Goal: Task Accomplishment & Management: Complete application form

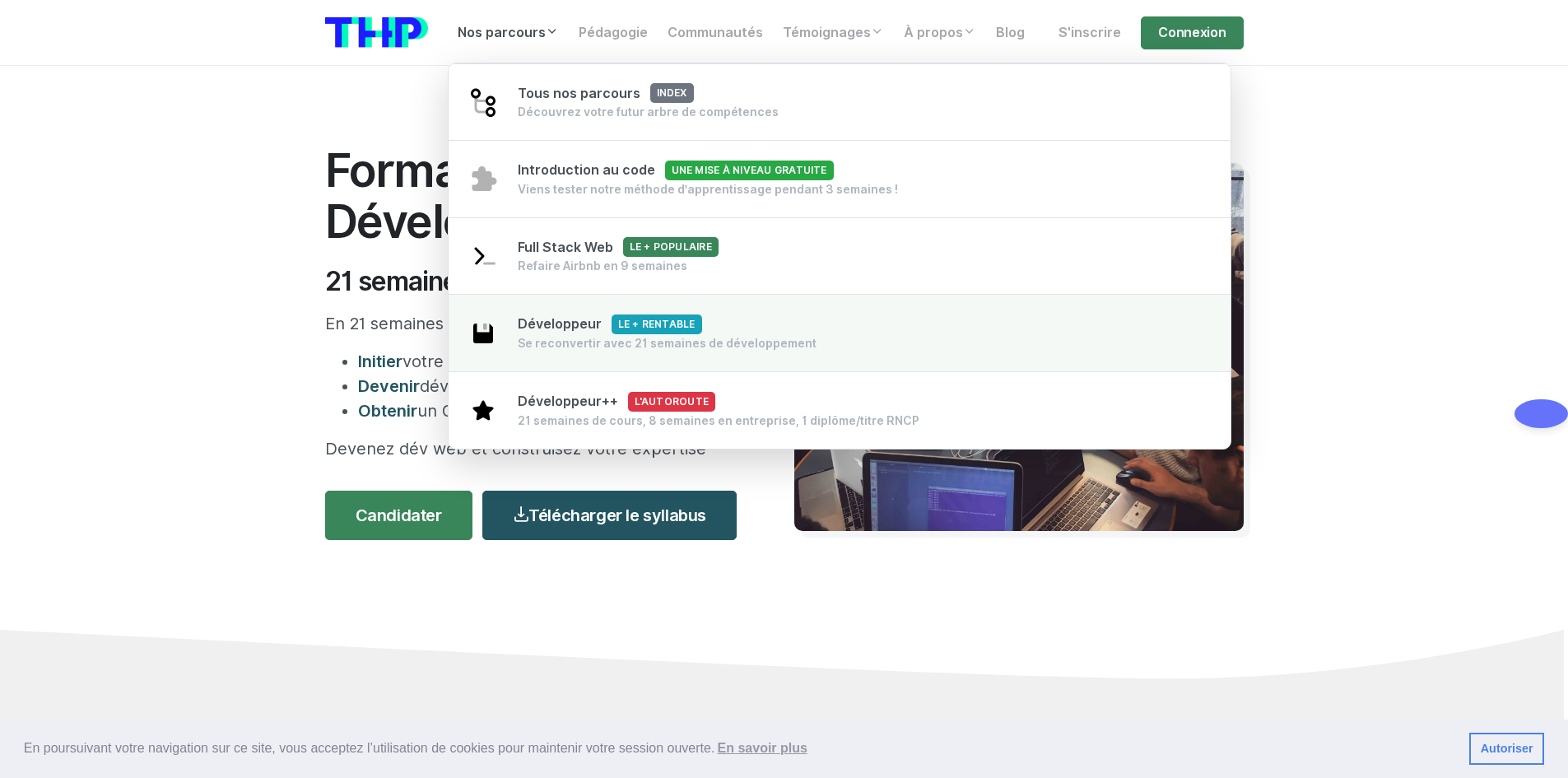
click at [563, 332] on div "Développeur Le + rentable Se reconvertir avec 21 semaines de développement" at bounding box center [668, 332] width 299 height 37
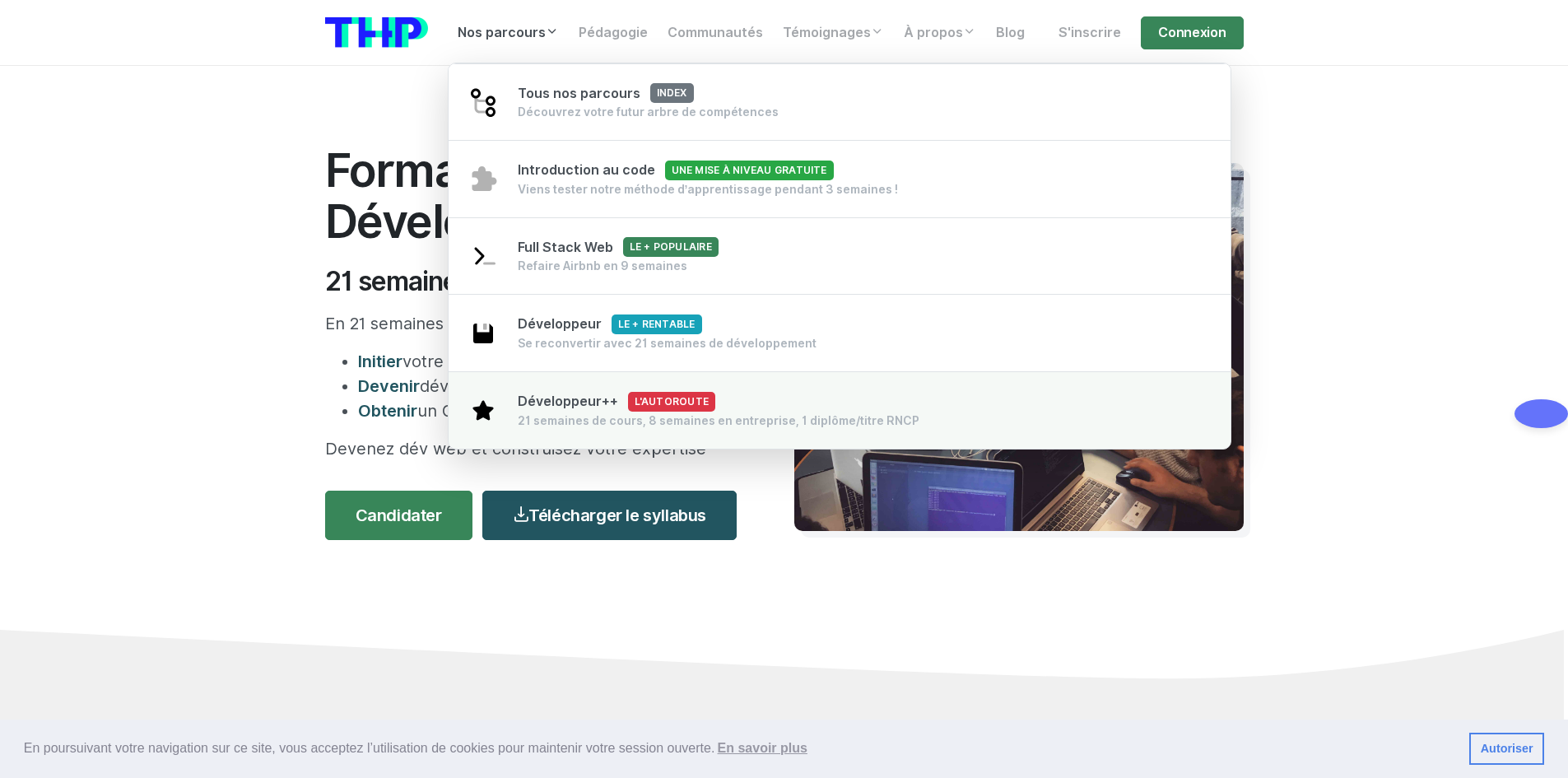
click at [553, 404] on span "Développeur++ L'autoroute" at bounding box center [617, 401] width 198 height 16
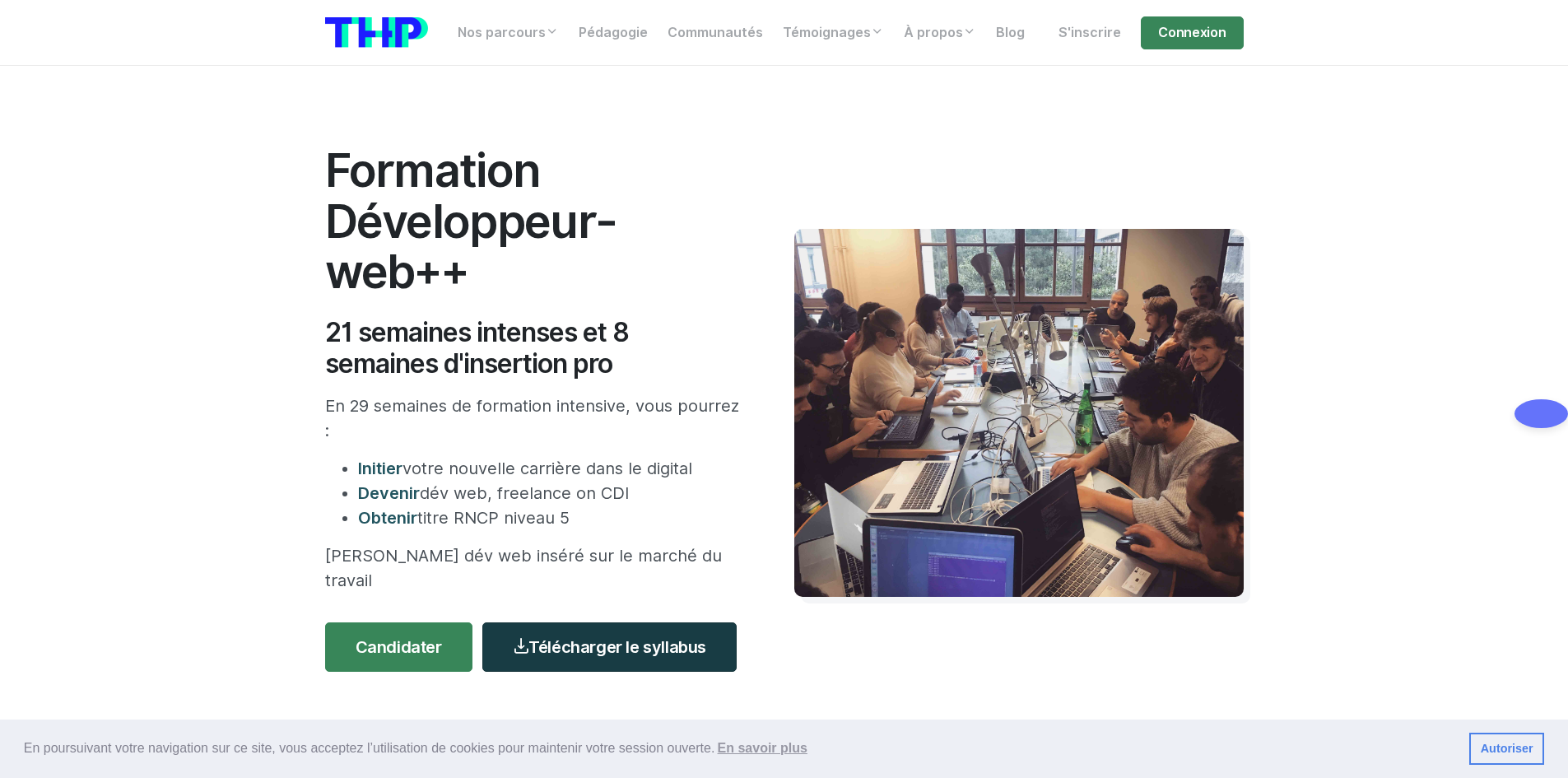
click at [608, 628] on link "Télécharger le syllabus" at bounding box center [609, 647] width 254 height 50
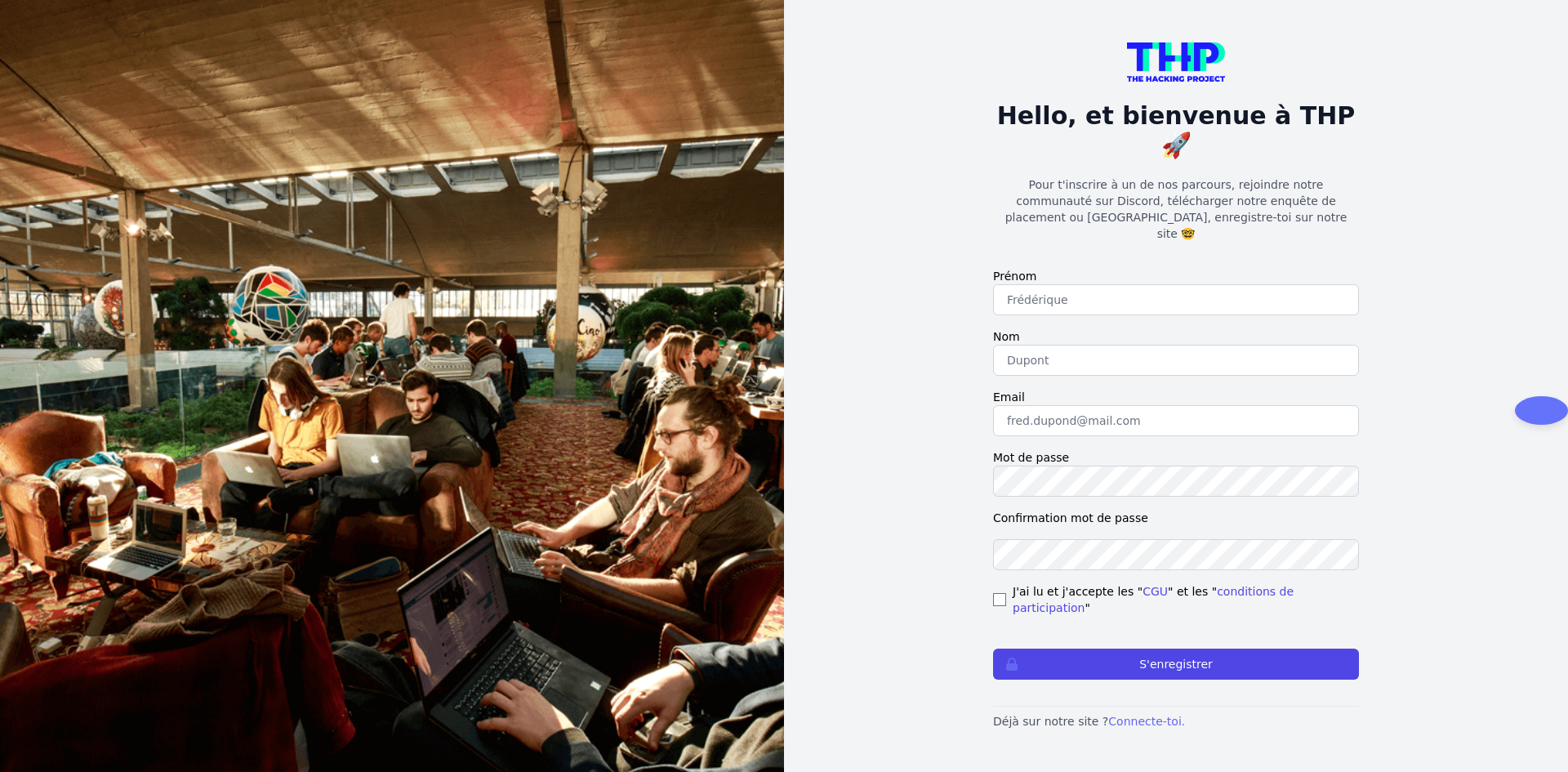
type input "audrey_bouche@hotmail.fr"
click at [1123, 714] on link "Connecte-toi." at bounding box center [1147, 721] width 76 height 13
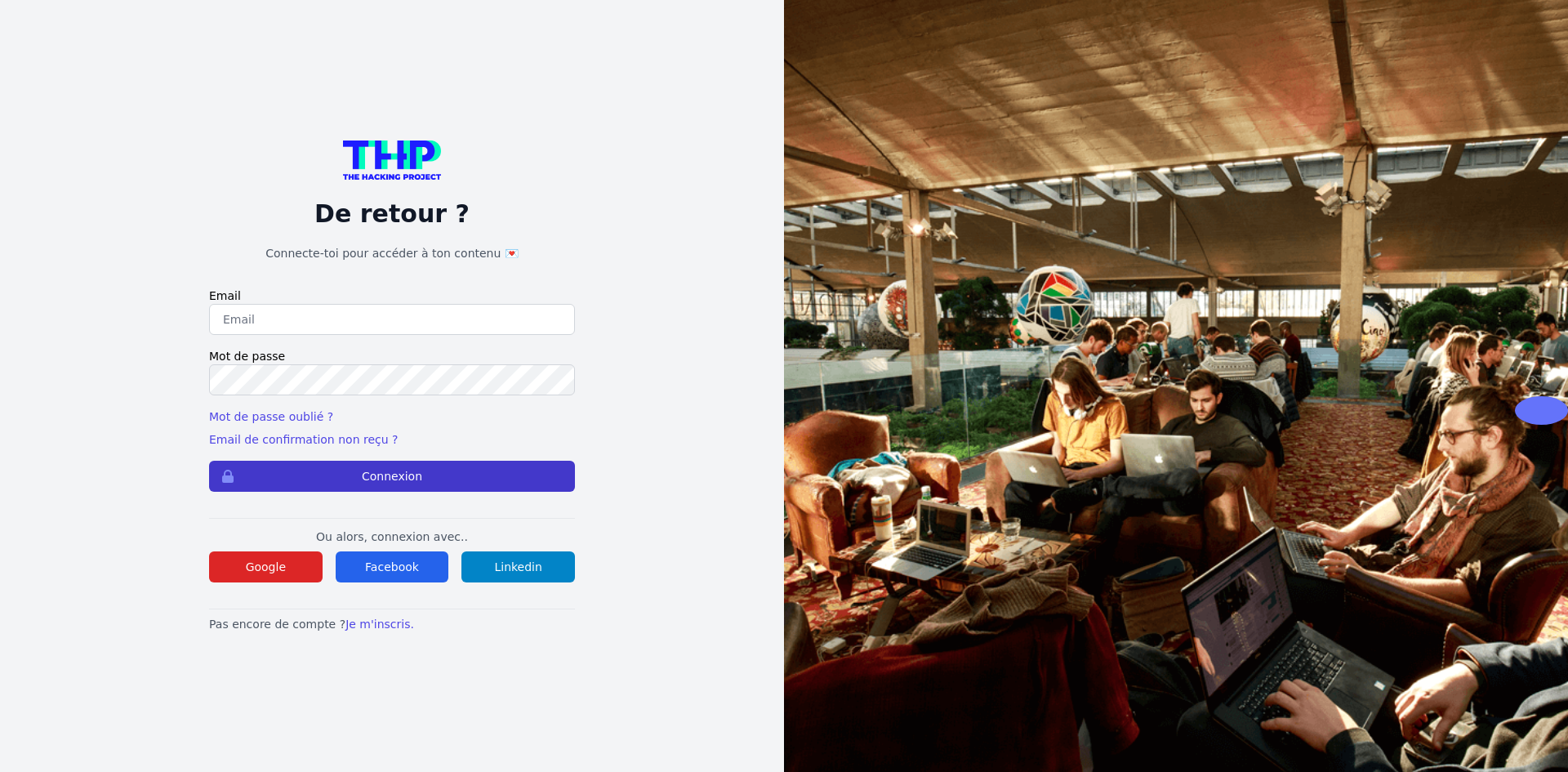
type input "[PERSON_NAME][EMAIL_ADDRESS][DOMAIN_NAME]"
click at [428, 481] on button "Connexion" at bounding box center [391, 476] width 366 height 31
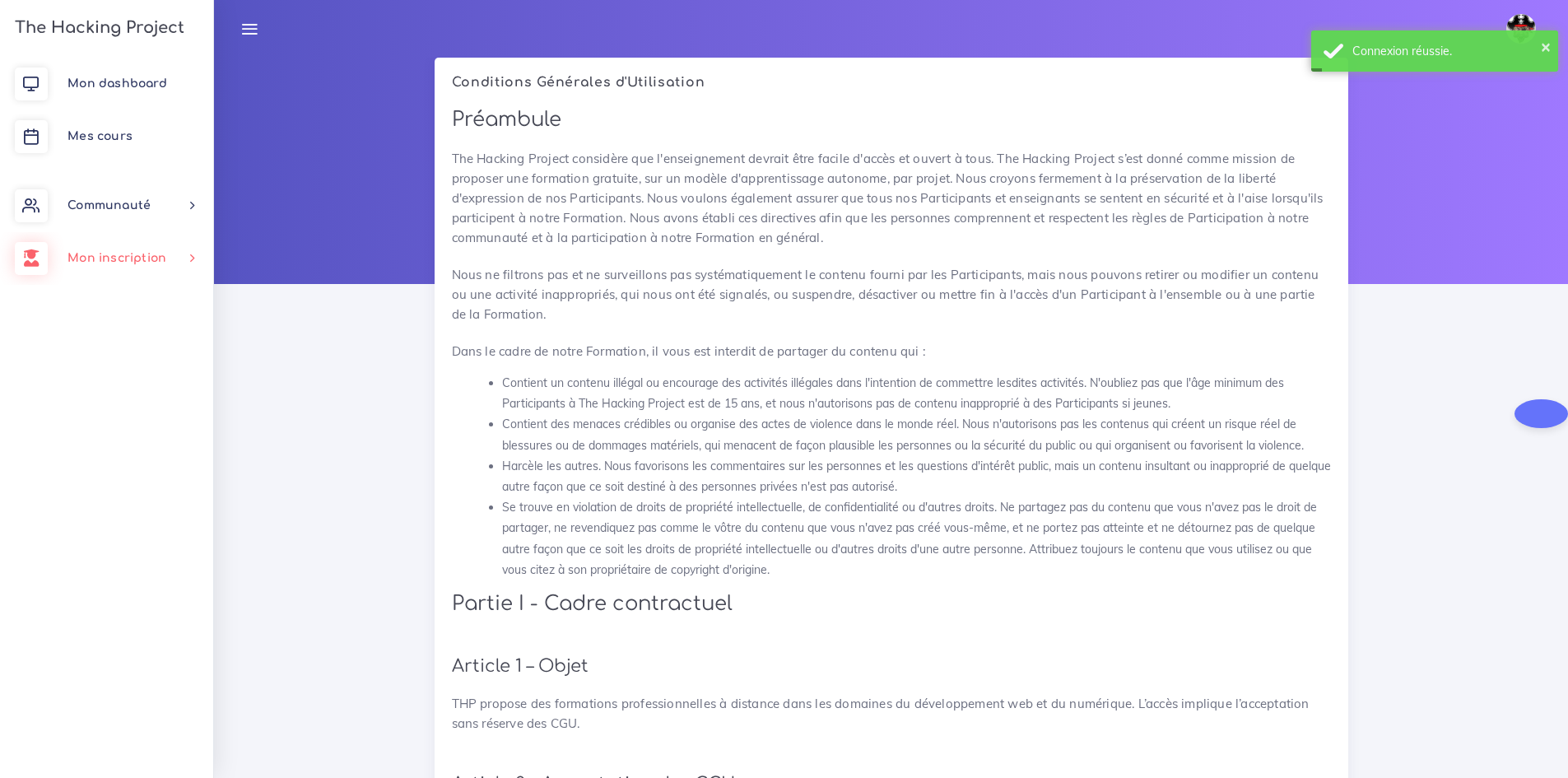
click at [109, 255] on span "Mon inscription" at bounding box center [116, 257] width 99 height 12
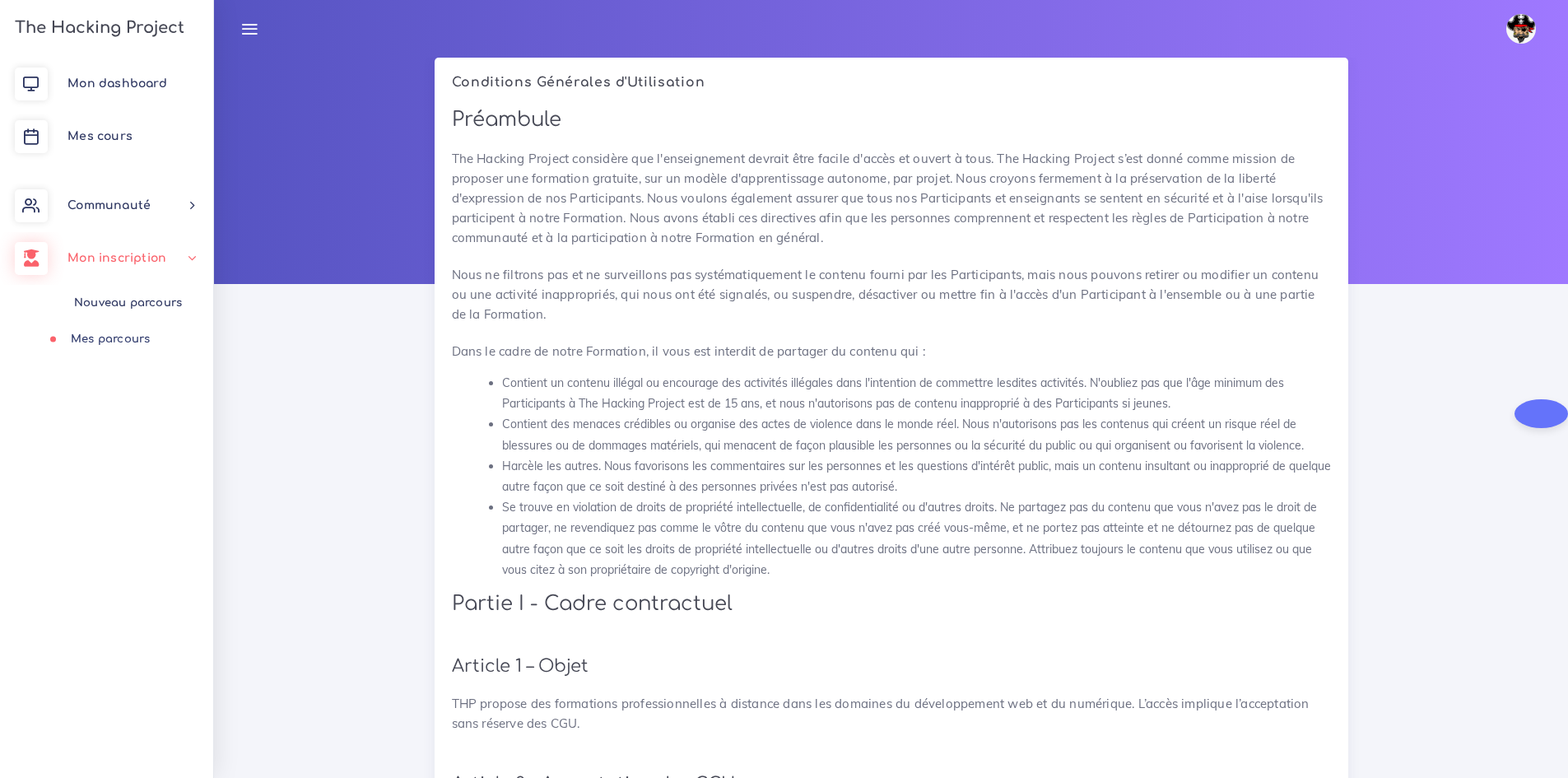
click at [110, 332] on link "Mes parcours" at bounding box center [102, 339] width 213 height 37
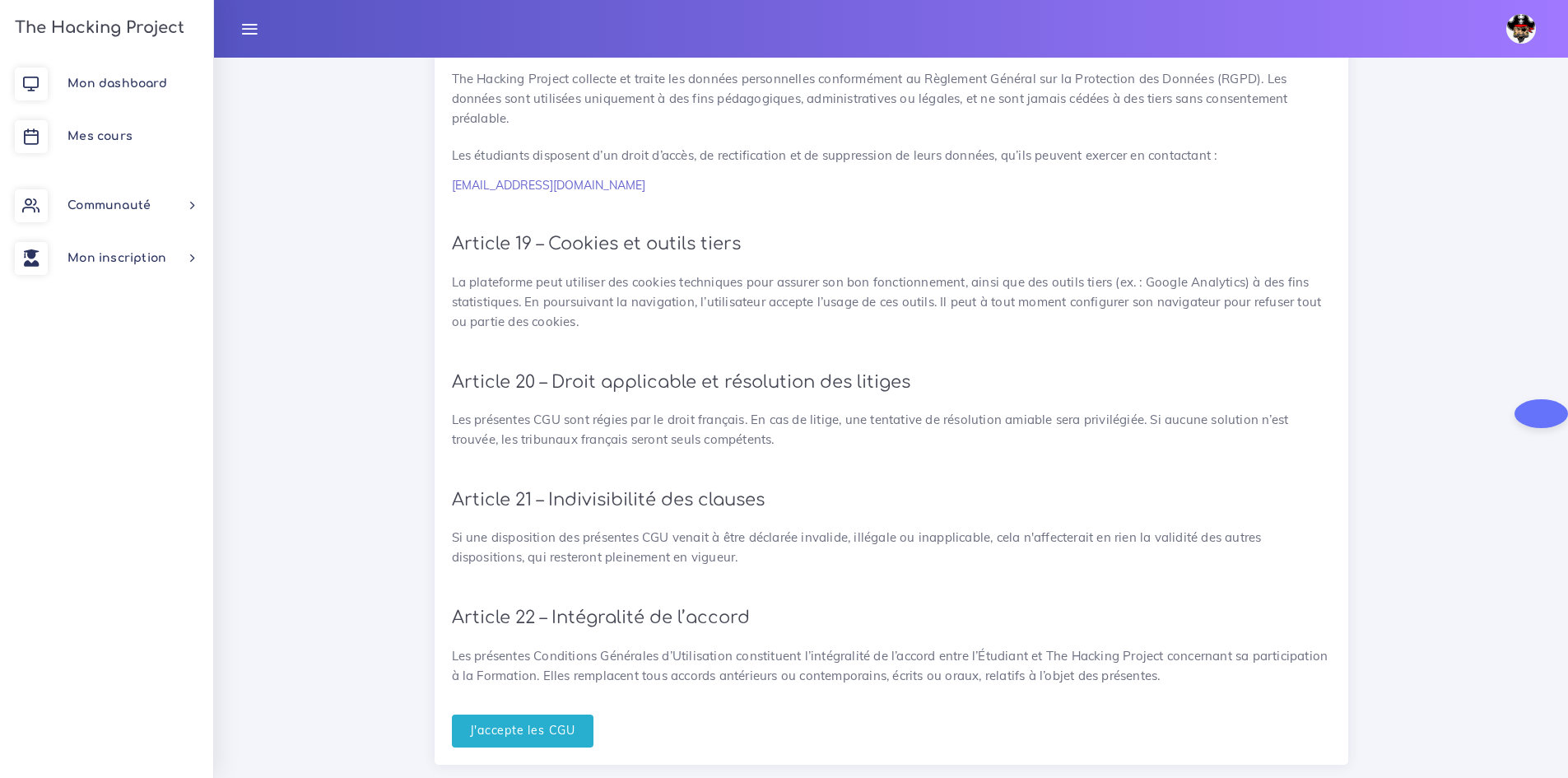
scroll to position [3567, 0]
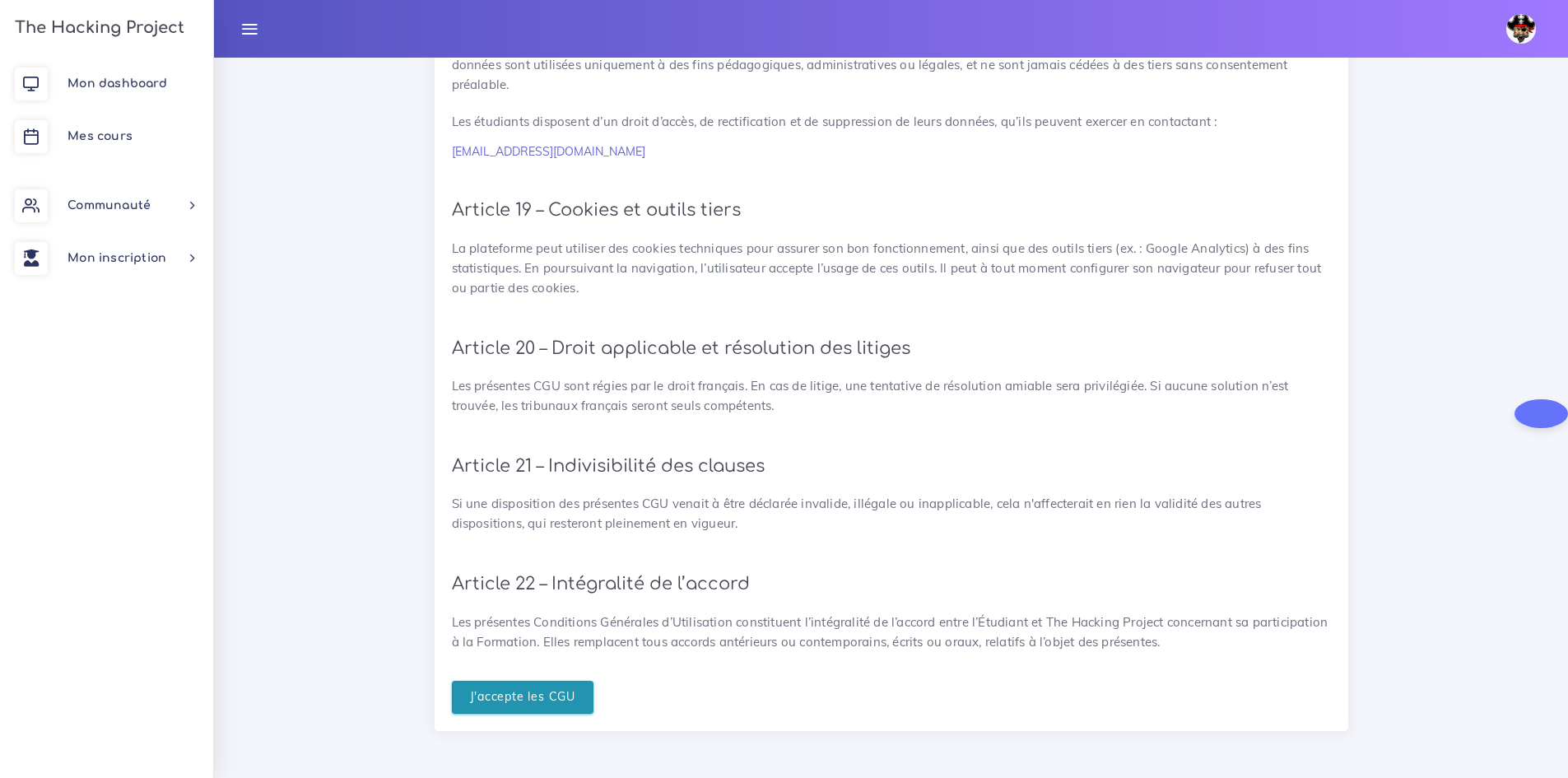
click at [531, 696] on input "J'accepte les CGU" at bounding box center [523, 697] width 143 height 34
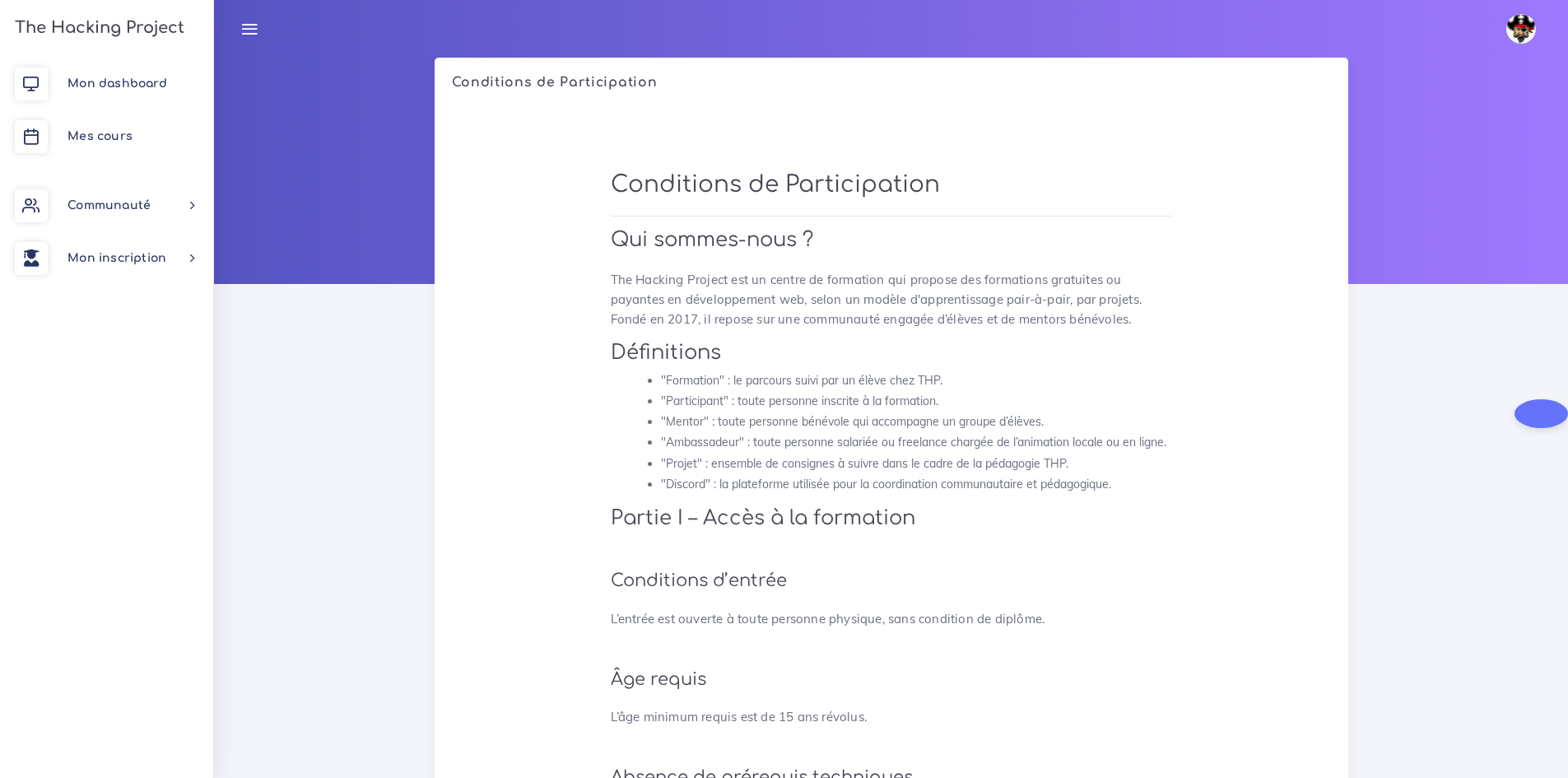
scroll to position [4230, 0]
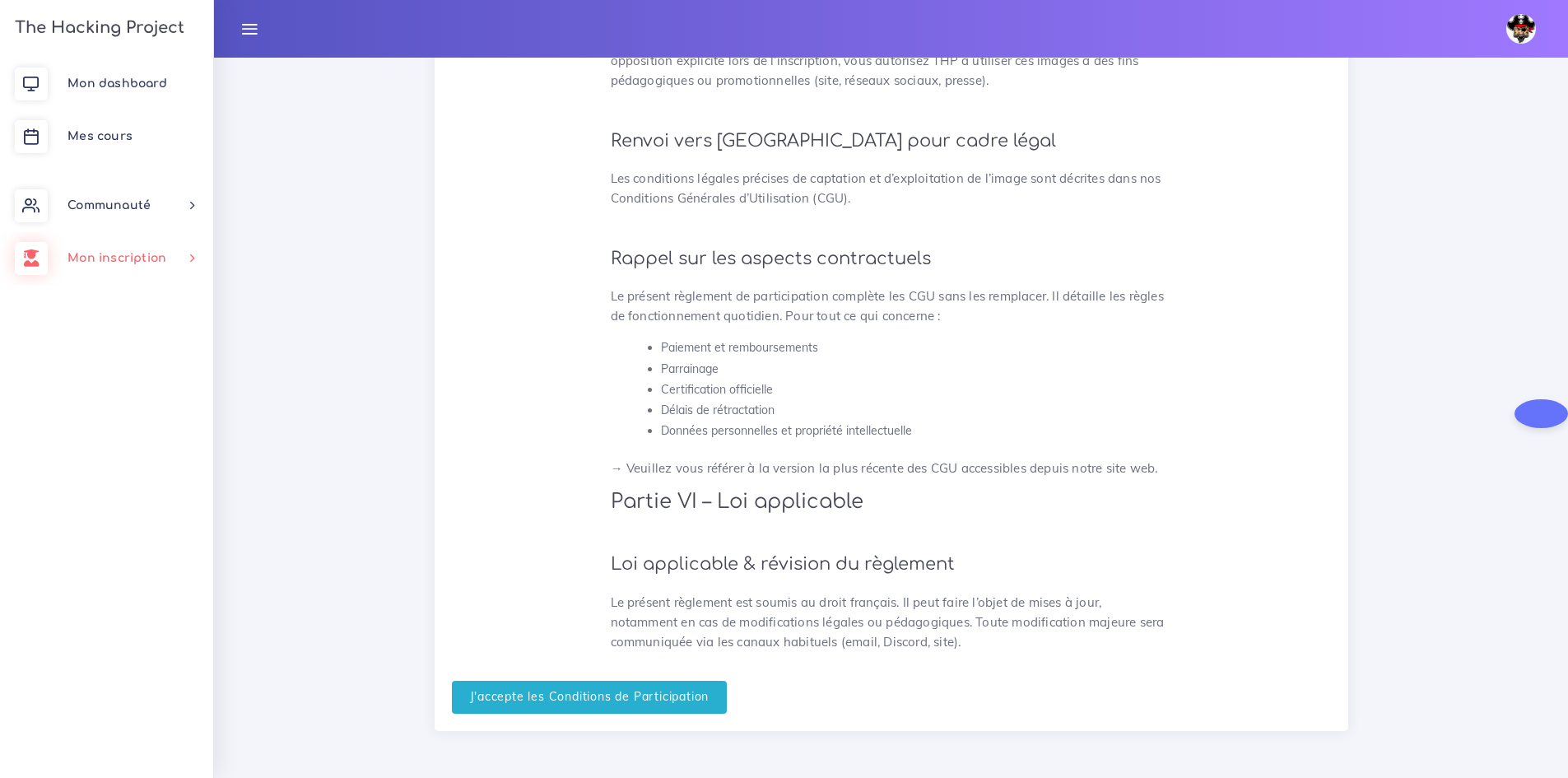
click at [130, 264] on link "Mon inscription" at bounding box center [106, 258] width 213 height 53
click at [115, 340] on link "Mes parcours" at bounding box center [102, 339] width 213 height 37
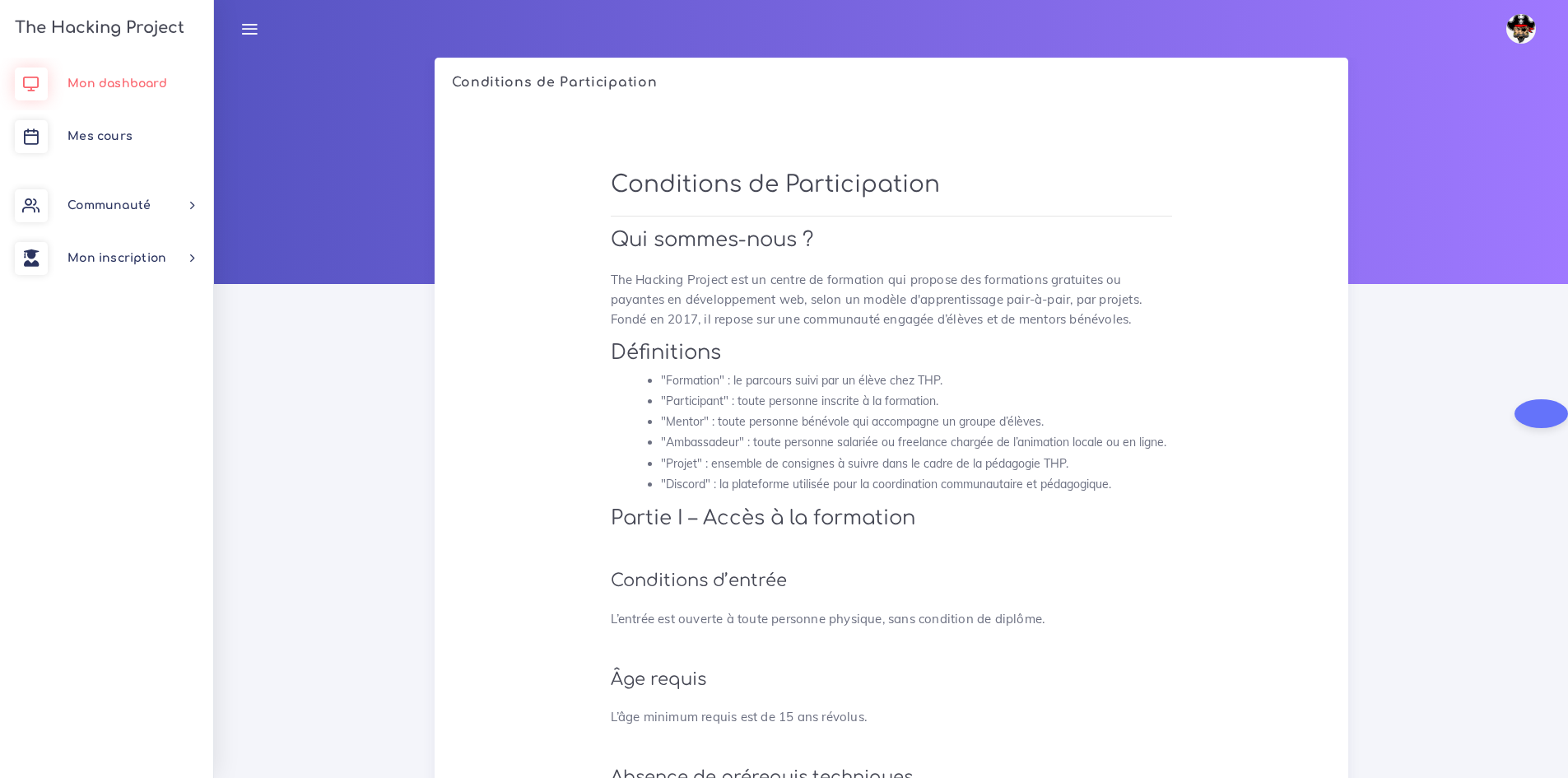
click at [88, 86] on span "Mon dashboard" at bounding box center [117, 83] width 100 height 12
click at [93, 140] on span "Mes cours" at bounding box center [100, 136] width 65 height 12
click at [254, 33] on icon at bounding box center [249, 28] width 18 height 18
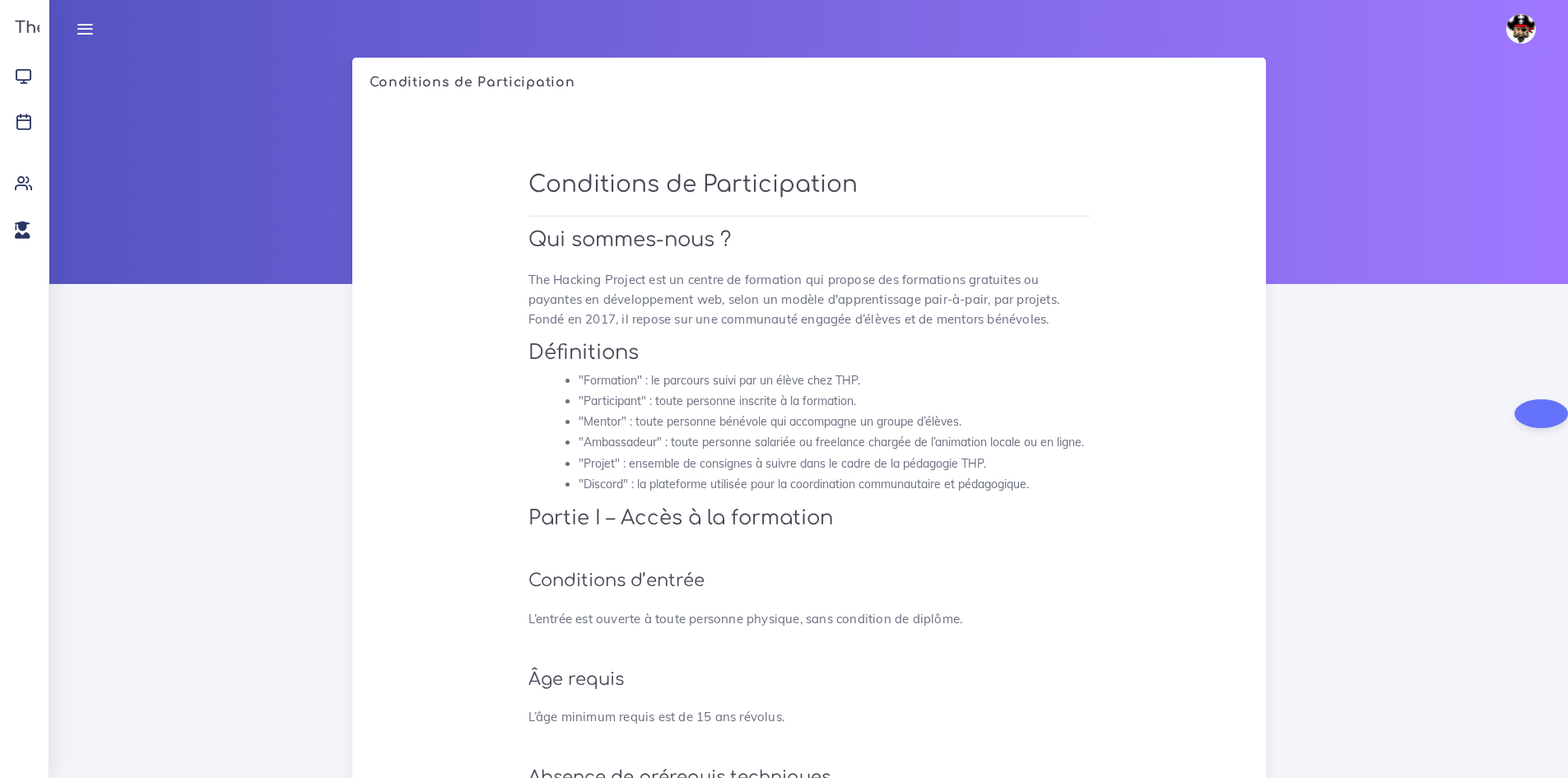
click at [84, 28] on icon at bounding box center [85, 28] width 18 height 18
